Goal: Communication & Community: Participate in discussion

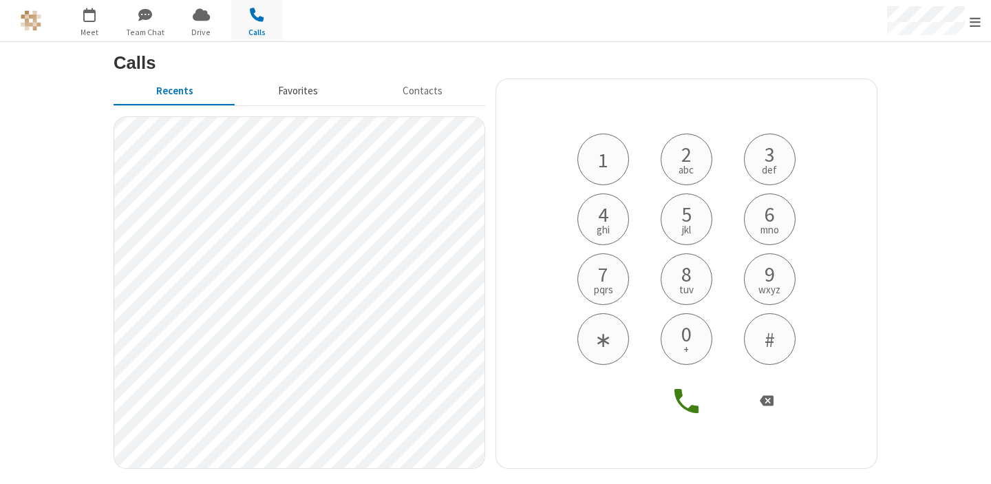
click at [315, 94] on button "Favorites" at bounding box center [297, 91] width 125 height 26
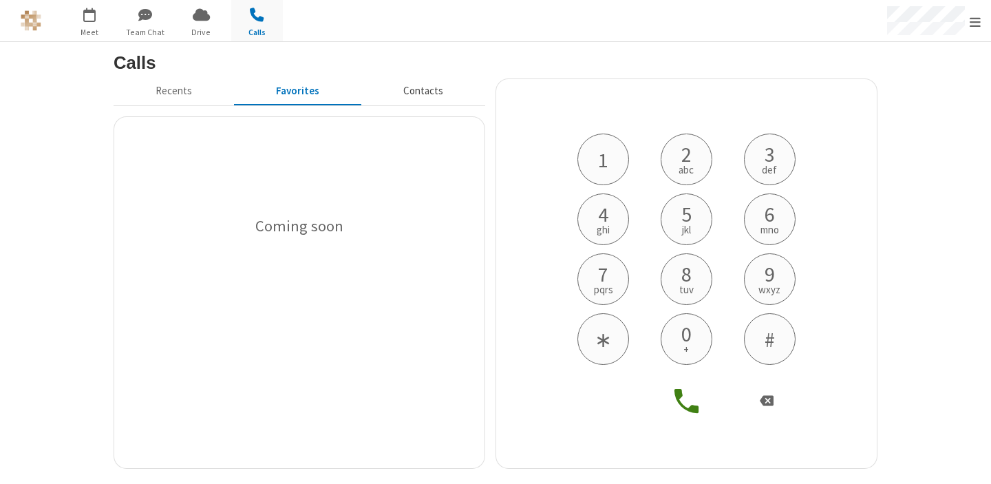
click at [430, 94] on button "Contacts" at bounding box center [423, 91] width 124 height 26
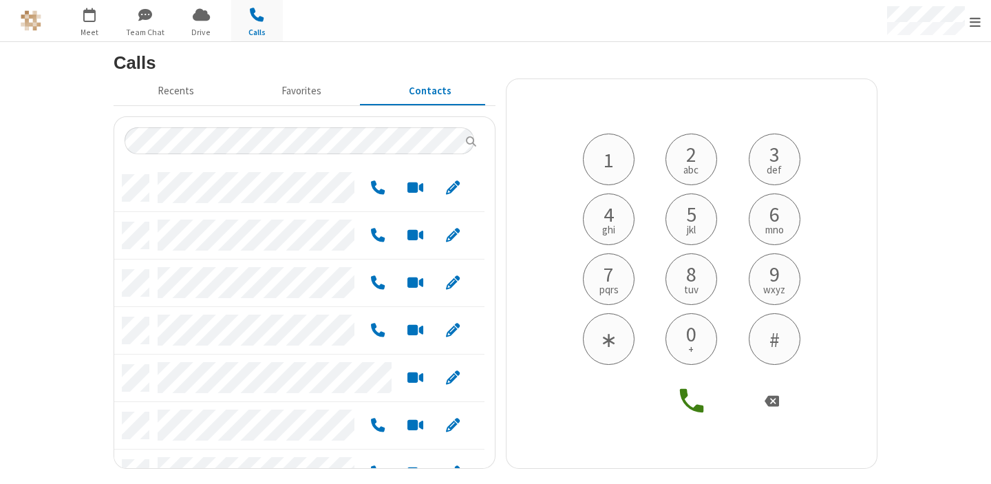
scroll to position [293, 360]
click at [90, 30] on span "Meet" at bounding box center [90, 32] width 52 height 12
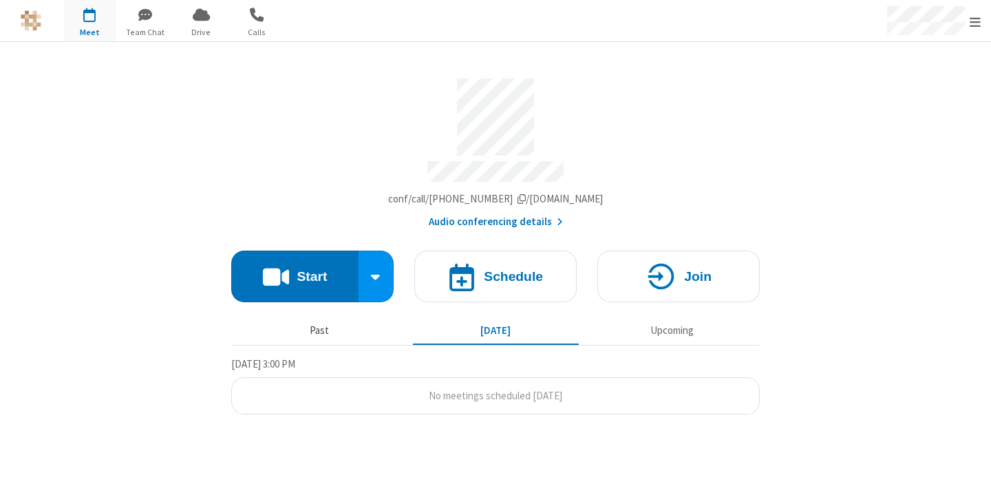
click at [326, 334] on button "Past" at bounding box center [320, 330] width 166 height 26
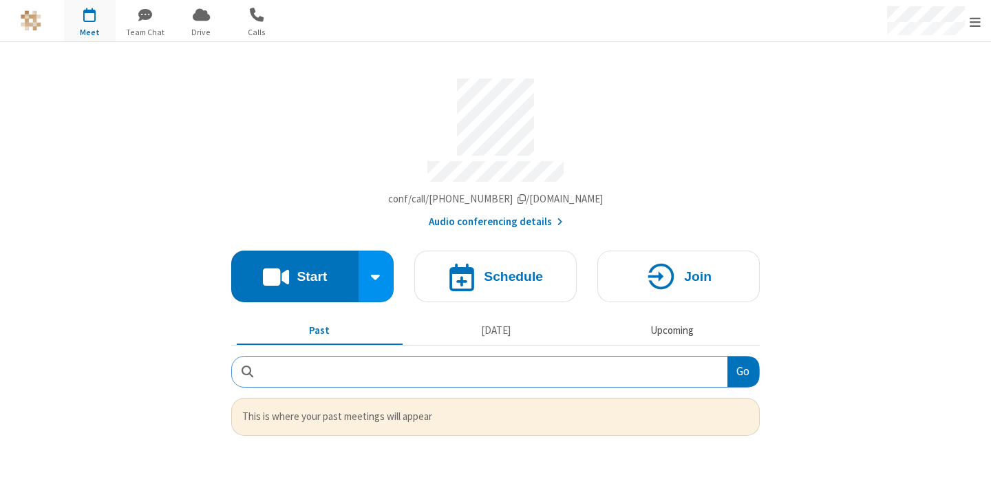
click at [657, 330] on button "Upcoming" at bounding box center [672, 330] width 166 height 26
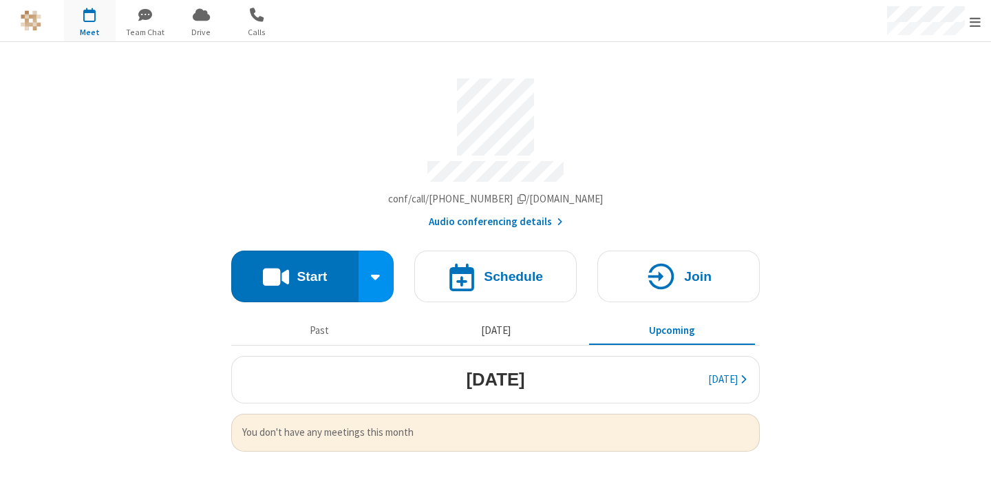
click at [491, 330] on button "Today" at bounding box center [496, 330] width 166 height 26
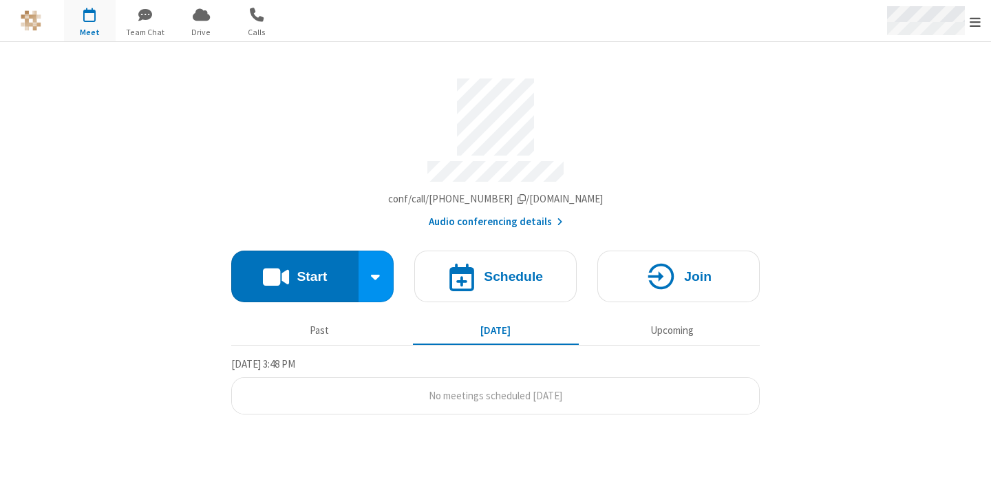
click at [977, 19] on span "Open menu" at bounding box center [975, 22] width 11 height 14
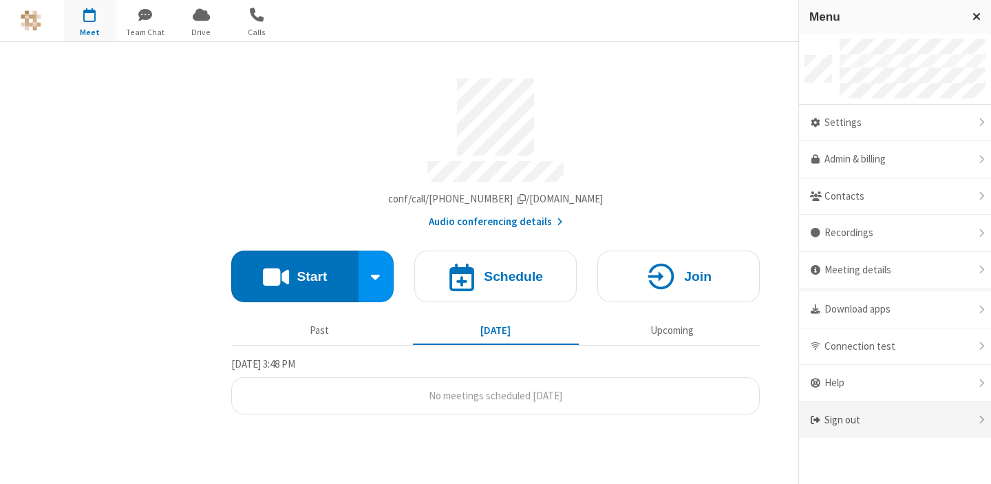
click at [885, 417] on div "Sign out" at bounding box center [895, 420] width 192 height 36
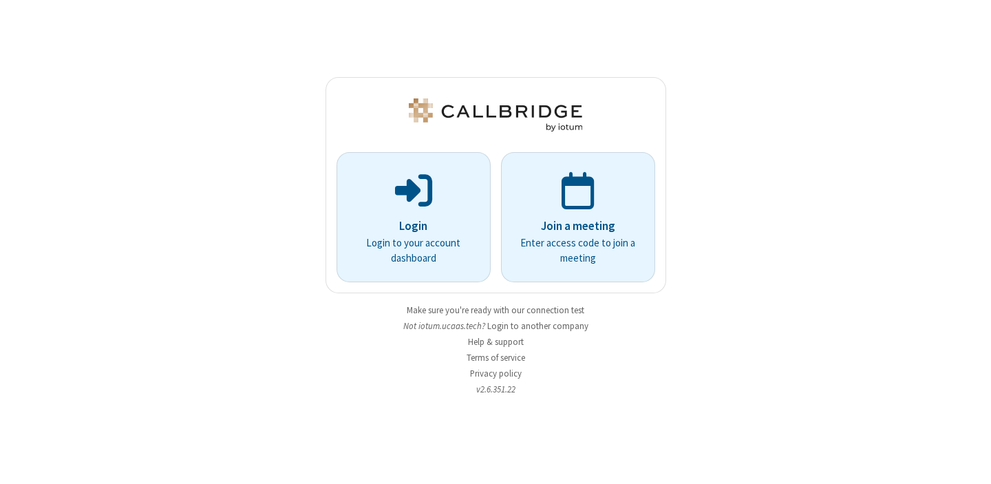
click at [828, 275] on div "Login Login to your account dashboard Join a meeting Enter access code to join …" at bounding box center [495, 242] width 991 height 484
click at [270, 388] on div "Login Login to your account dashboard Join a meeting Enter access code to join …" at bounding box center [495, 242] width 991 height 484
click at [507, 321] on button "Login to another company" at bounding box center [537, 325] width 101 height 13
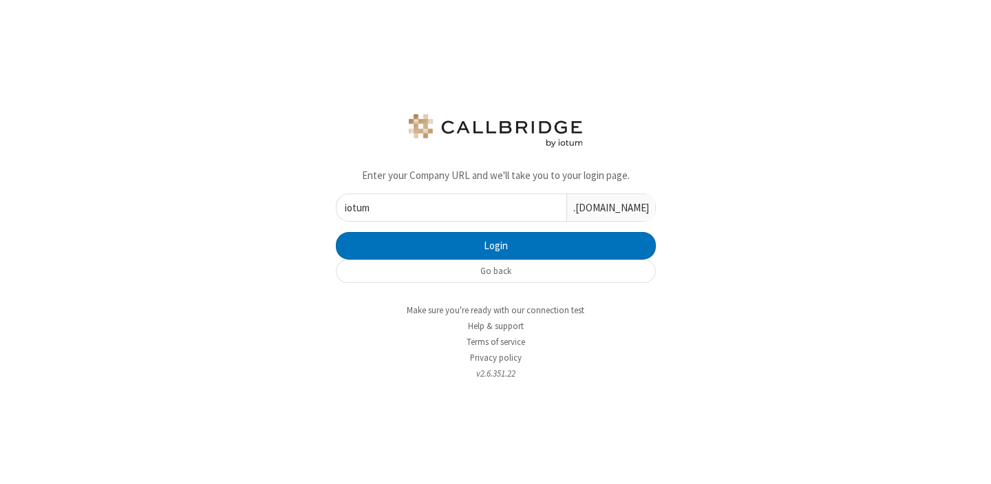
type input "iotum"
click at [336, 232] on button "Login" at bounding box center [496, 246] width 320 height 28
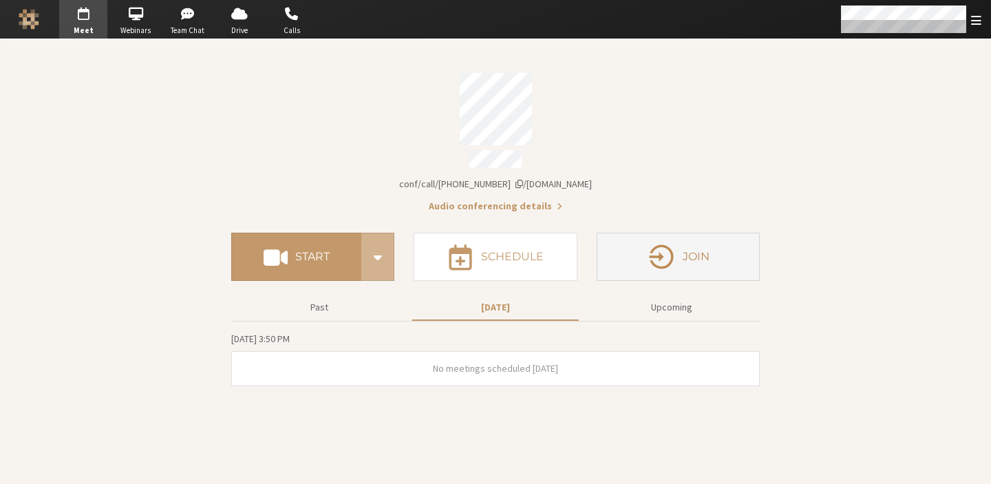
click at [684, 251] on h4 "Join" at bounding box center [696, 256] width 27 height 11
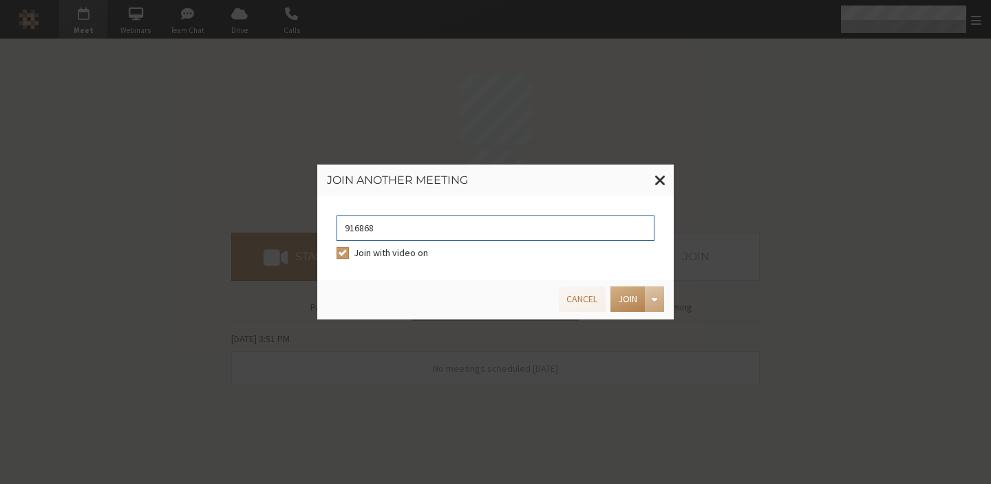
type input "9168685"
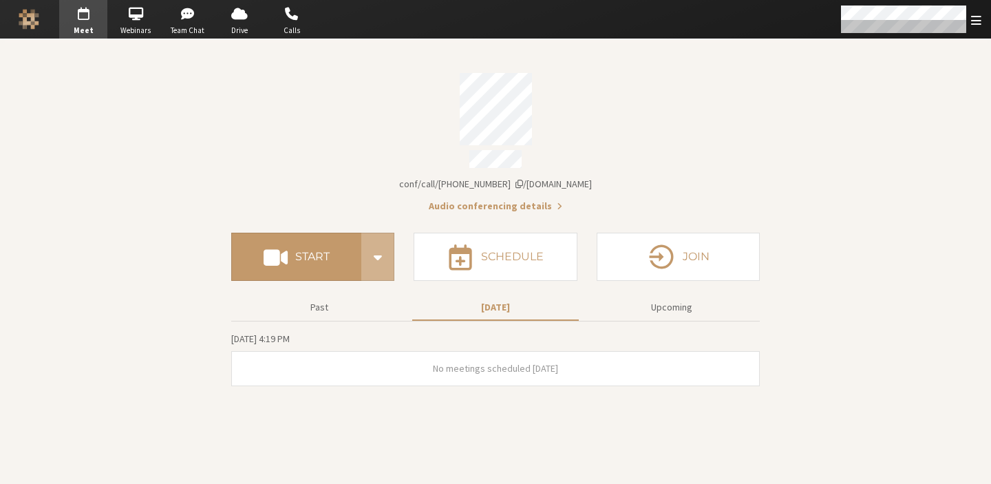
click at [343, 151] on div "Account details" at bounding box center [495, 161] width 529 height 22
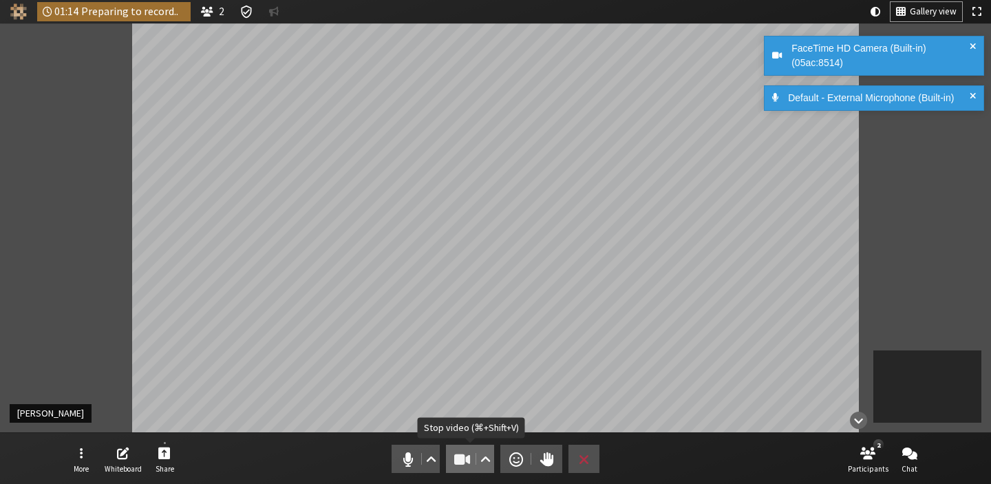
click at [458, 452] on span "Stop video (⌘+Shift+V)" at bounding box center [462, 458] width 19 height 19
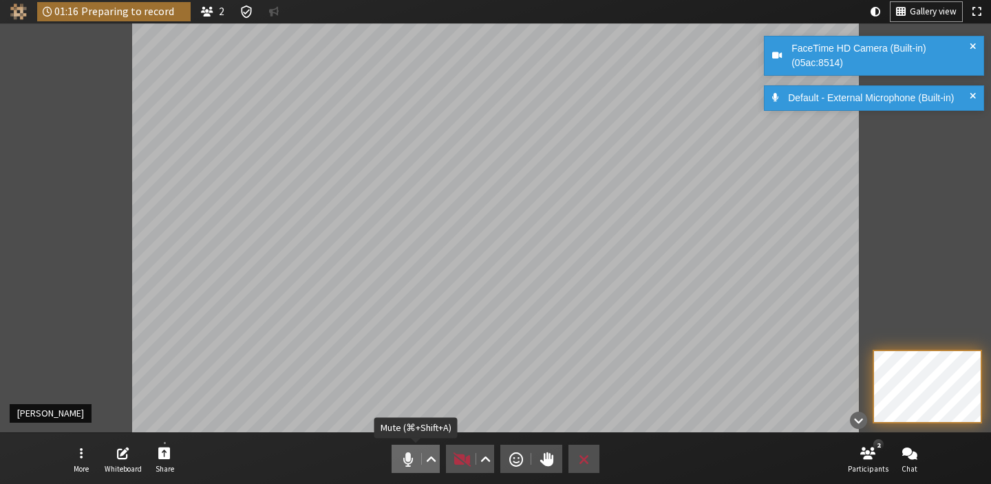
click at [410, 460] on span "Mute (⌘+Shift+A)" at bounding box center [408, 458] width 19 height 19
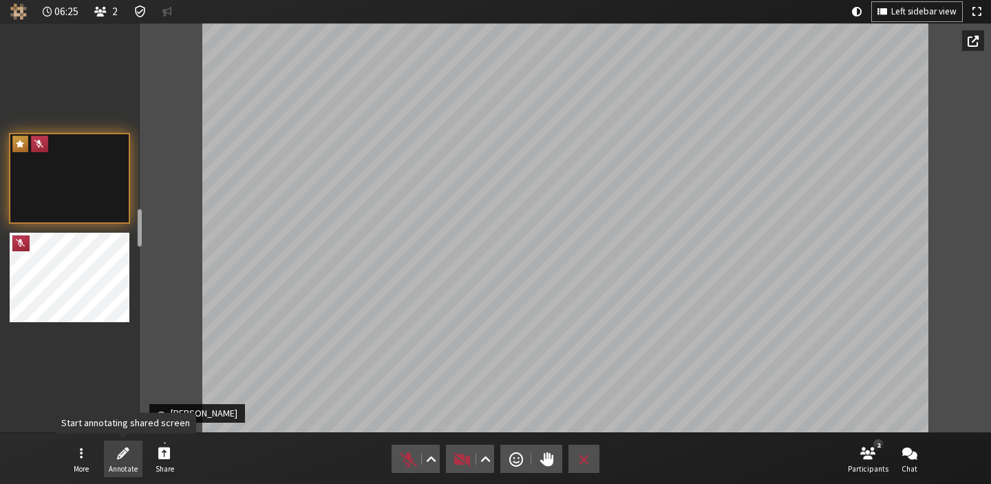
click at [124, 458] on span "Start annotating shared screen" at bounding box center [123, 453] width 12 height 16
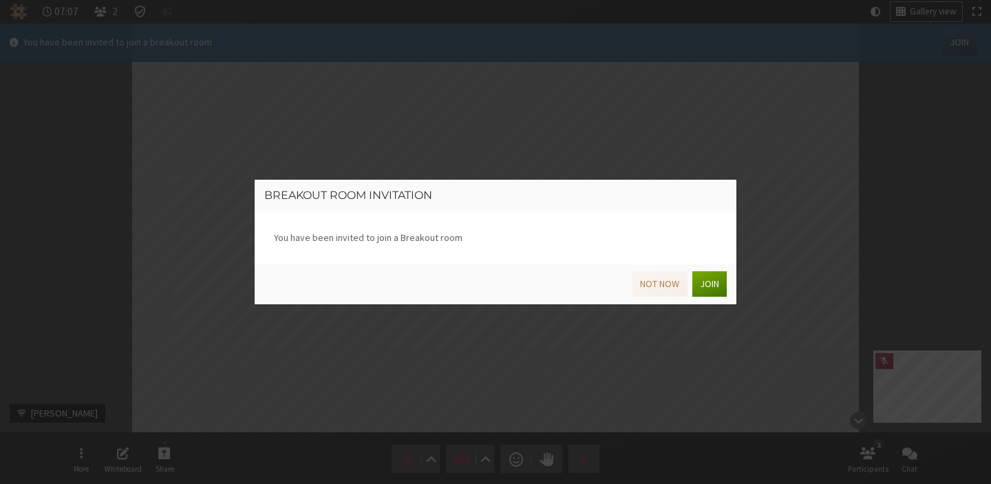
click at [700, 284] on button "Join" at bounding box center [709, 283] width 34 height 25
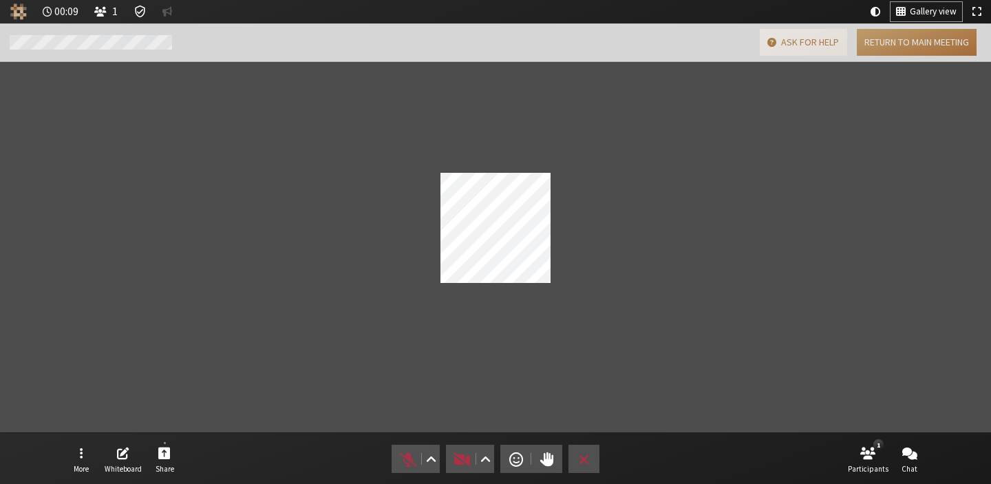
click at [944, 37] on button "Return to main meeting" at bounding box center [917, 42] width 120 height 27
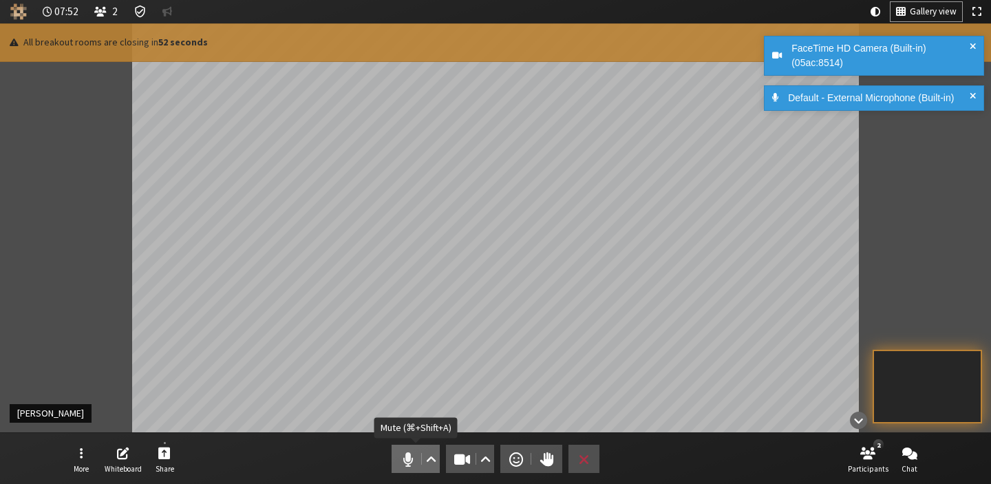
click at [405, 465] on span "Mute (⌘+Shift+A)" at bounding box center [408, 458] width 19 height 19
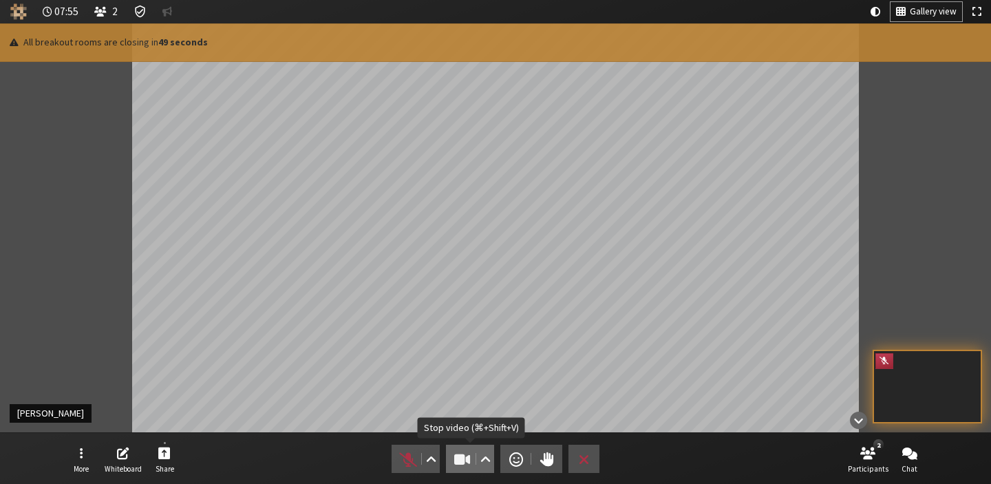
click at [456, 458] on span "Stop video (⌘+Shift+V)" at bounding box center [462, 458] width 19 height 19
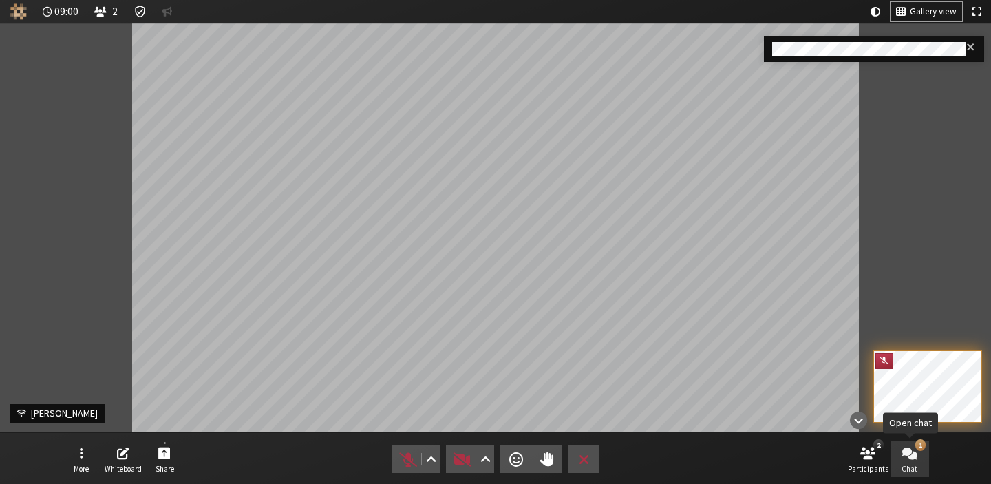
click at [924, 463] on button "1 Chat" at bounding box center [910, 459] width 39 height 37
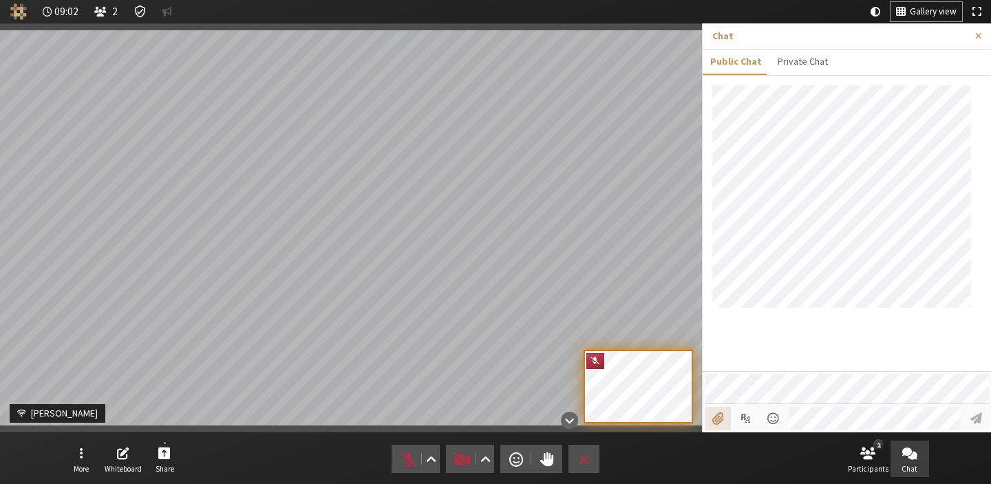
click at [718, 419] on input "File picker" at bounding box center [718, 418] width 25 height 23
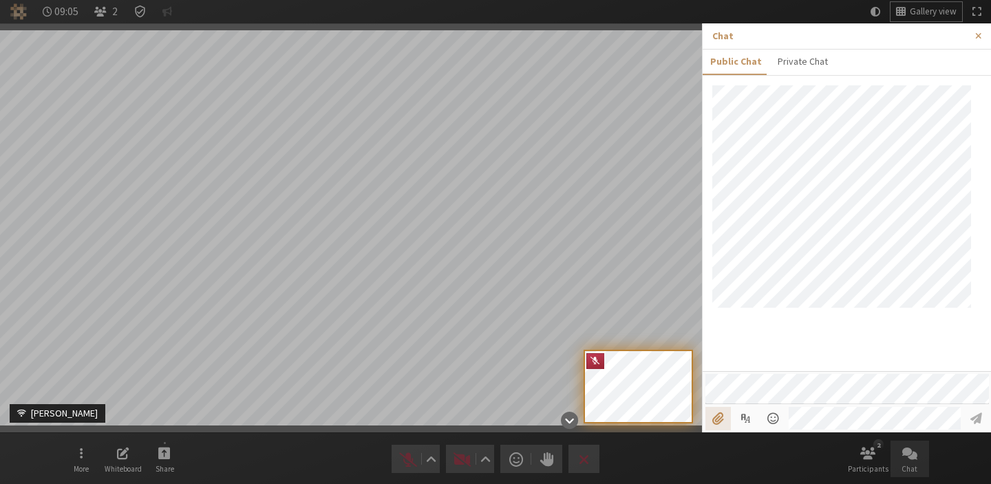
type input "C:\fakepath\Screenshot [DATE] 11.41.02 PM.png"
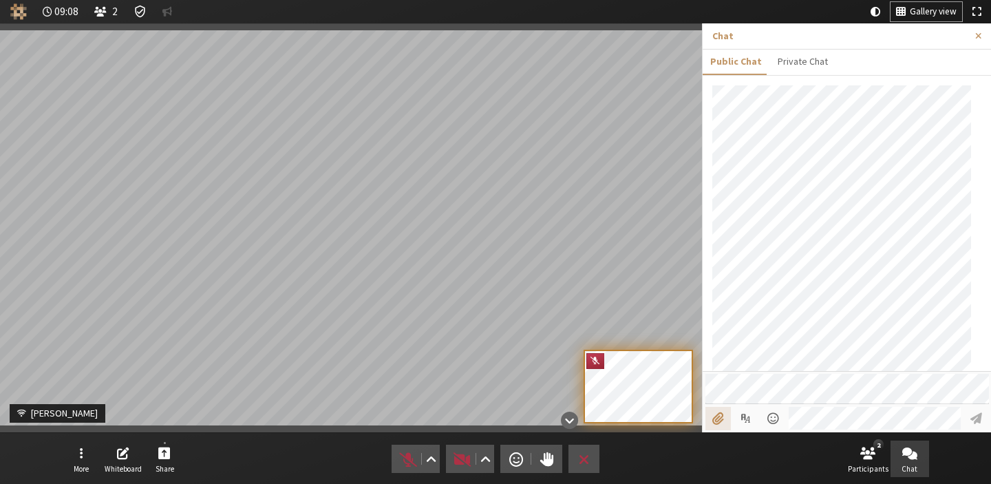
scroll to position [17, 0]
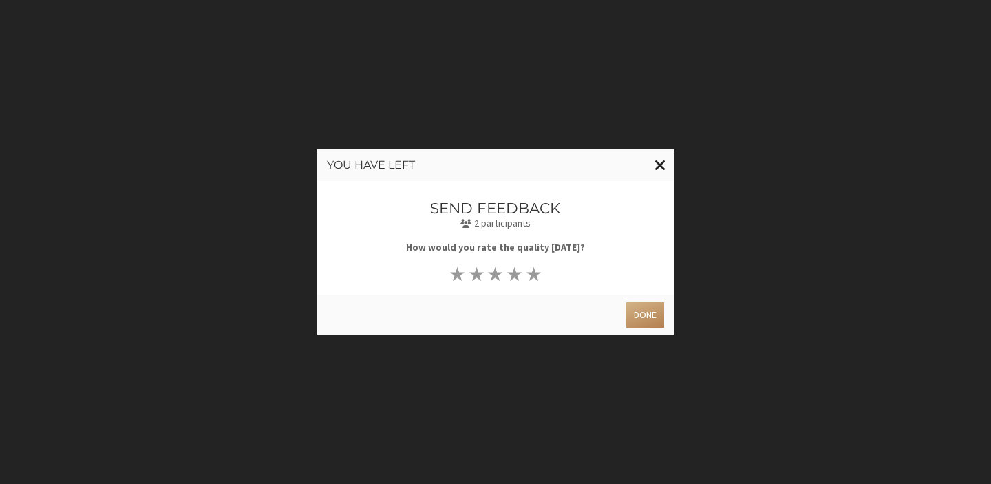
click at [662, 169] on span "Close modal" at bounding box center [661, 164] width 12 height 17
